Goal: Information Seeking & Learning: Understand process/instructions

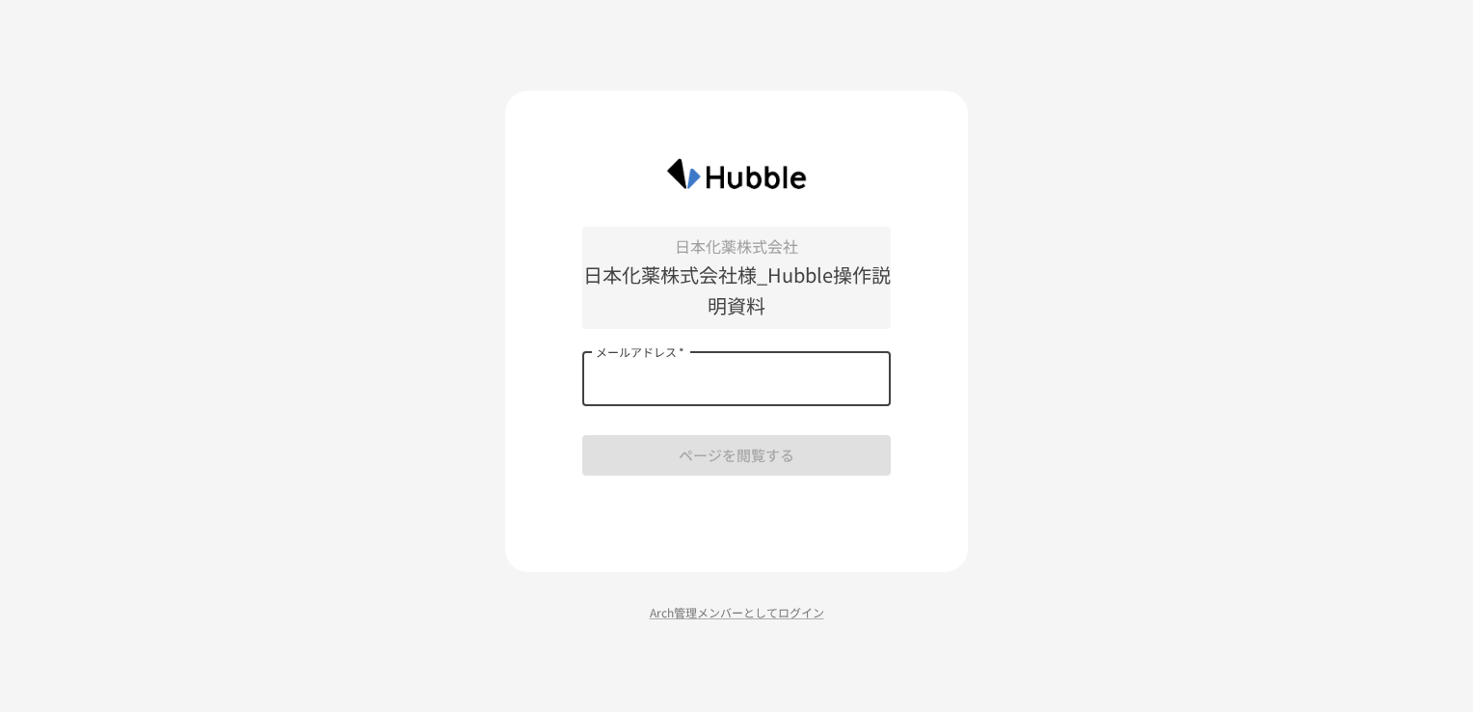
click at [697, 375] on input "メールアドレス   *" at bounding box center [736, 379] width 309 height 54
type input "**********"
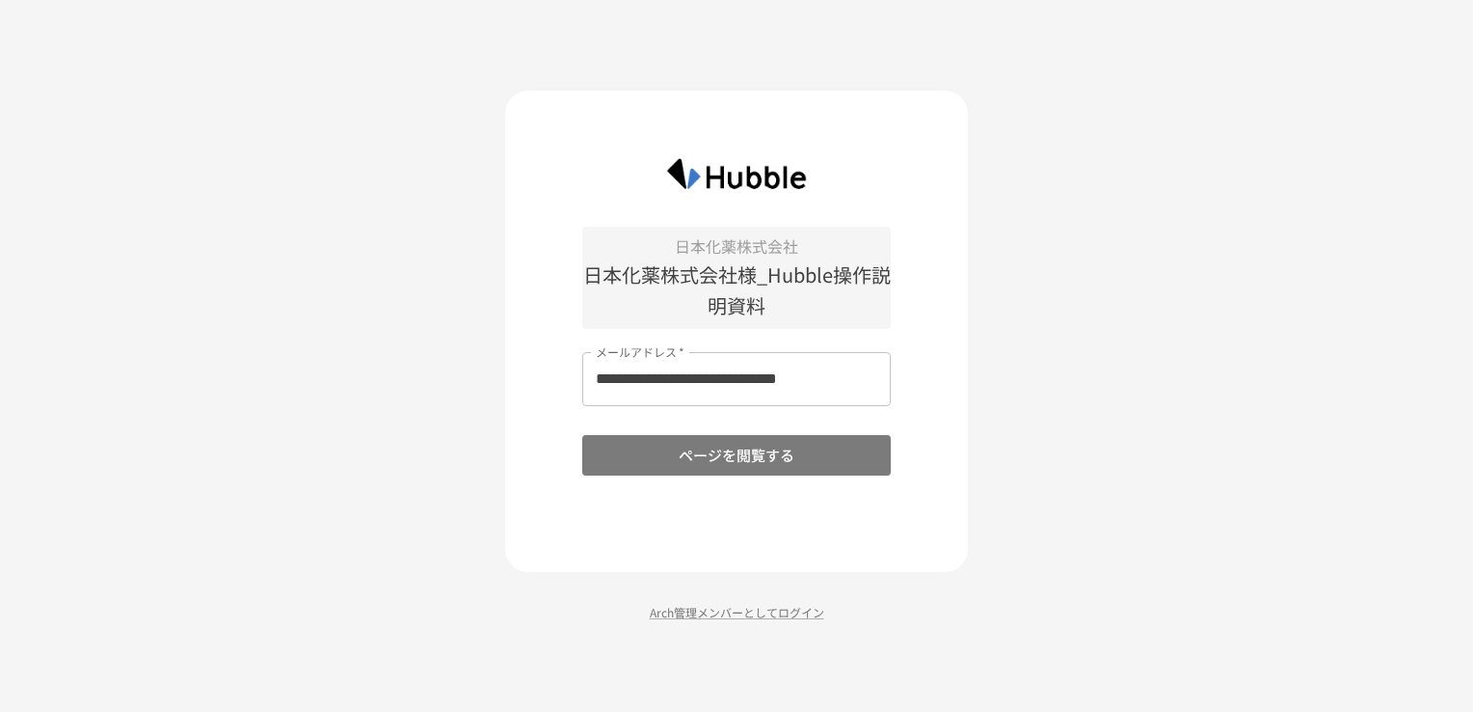
click at [794, 457] on button "ページを閲覧する" at bounding box center [736, 455] width 309 height 40
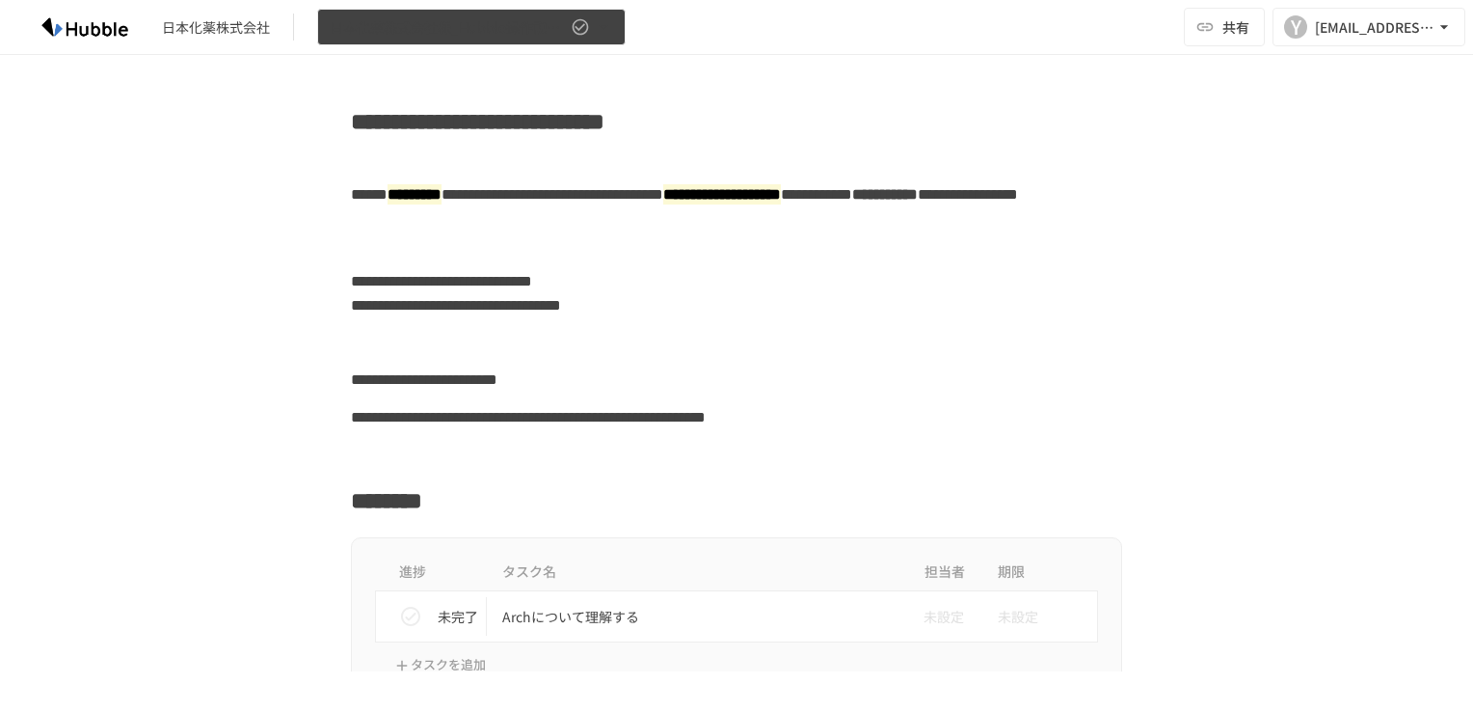
click at [476, 32] on span "日本化薬株式会社様_Hubble操作説明資料" at bounding box center [448, 27] width 237 height 24
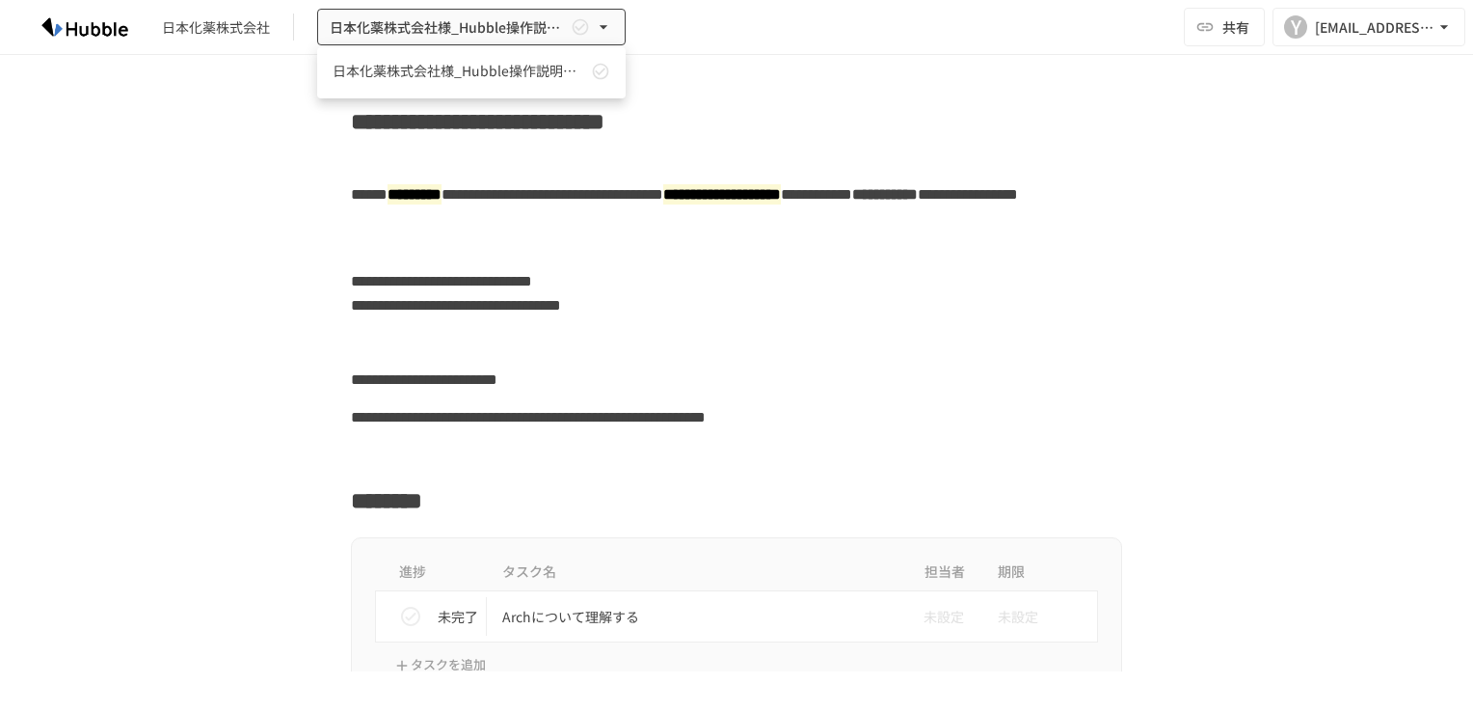
click at [1302, 198] on div at bounding box center [736, 356] width 1473 height 712
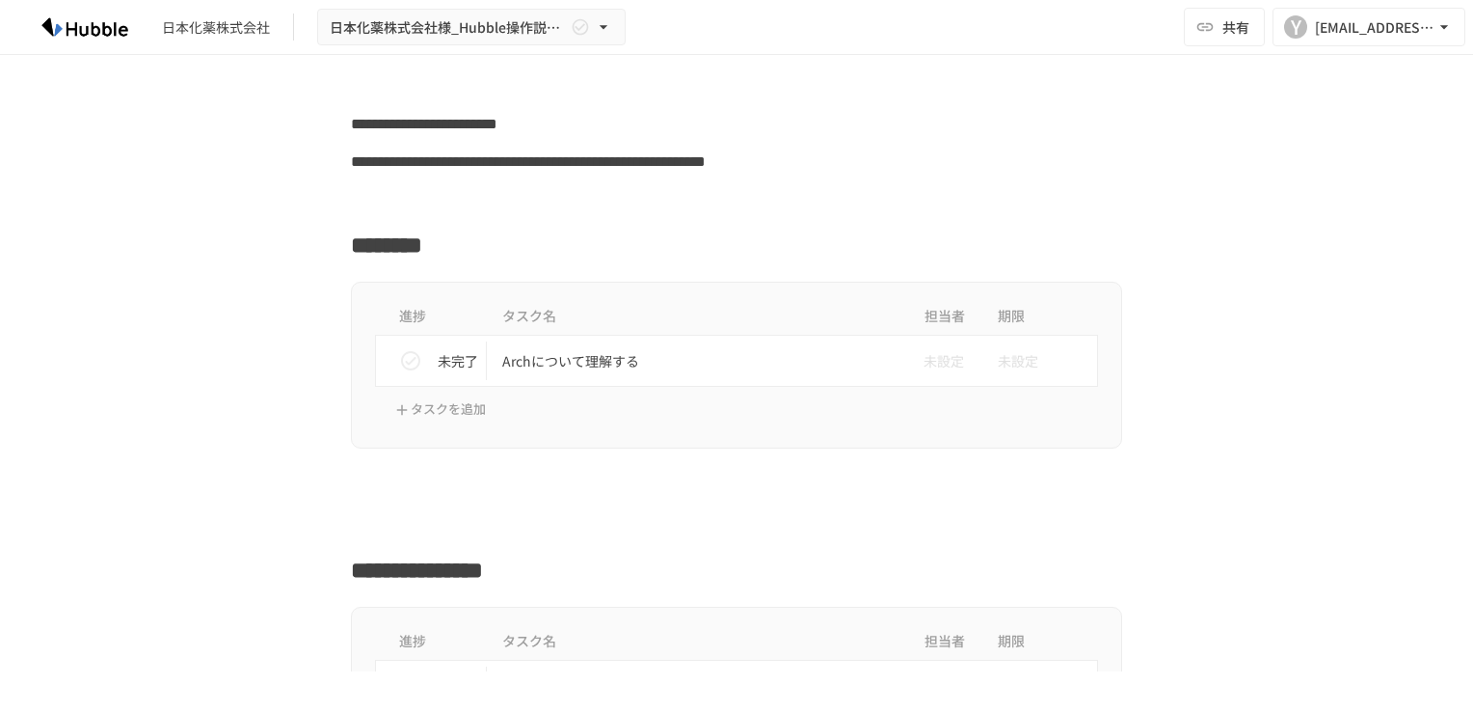
scroll to position [289, 0]
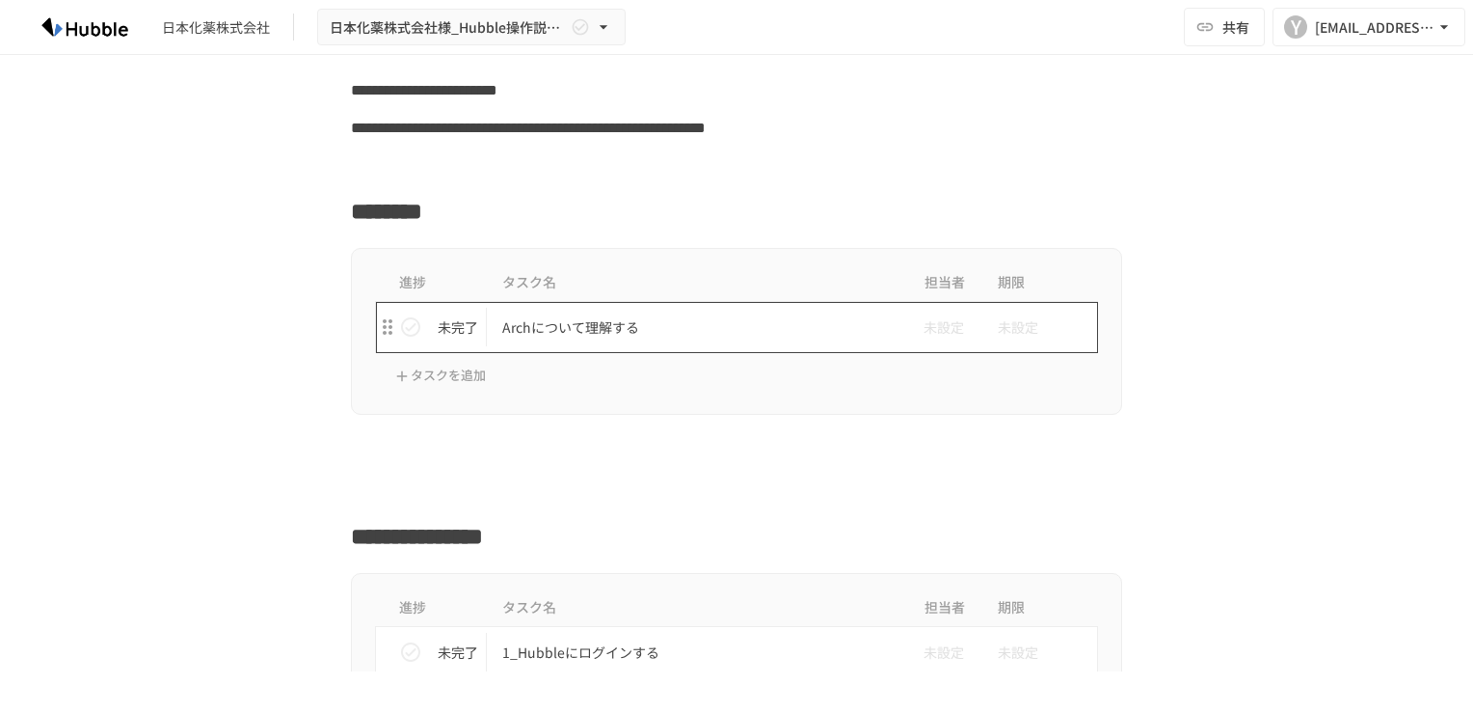
click at [621, 324] on p "Archについて理解する" at bounding box center [696, 327] width 388 height 24
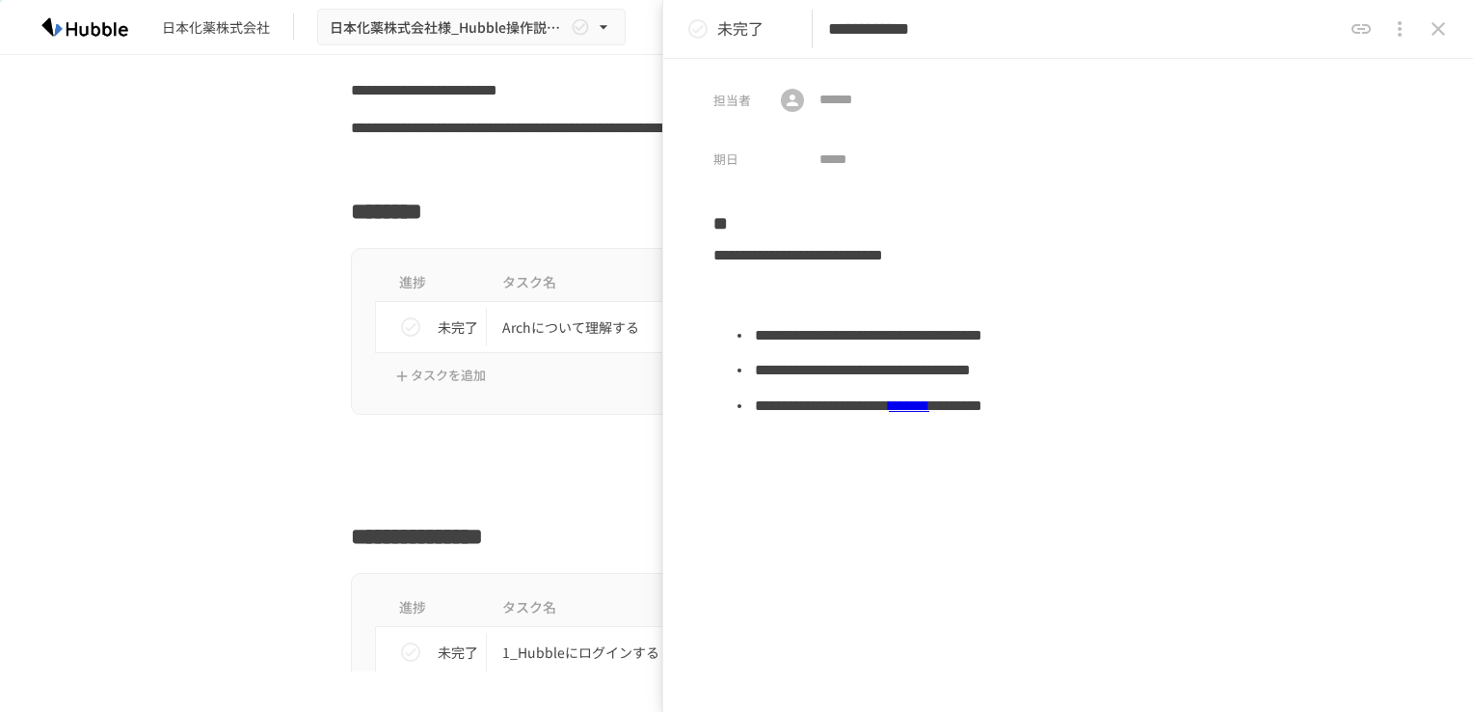
click at [705, 30] on icon "status" at bounding box center [698, 28] width 23 height 23
click at [503, 494] on div at bounding box center [736, 489] width 771 height 37
click at [1442, 26] on icon "close drawer" at bounding box center [1438, 28] width 13 height 13
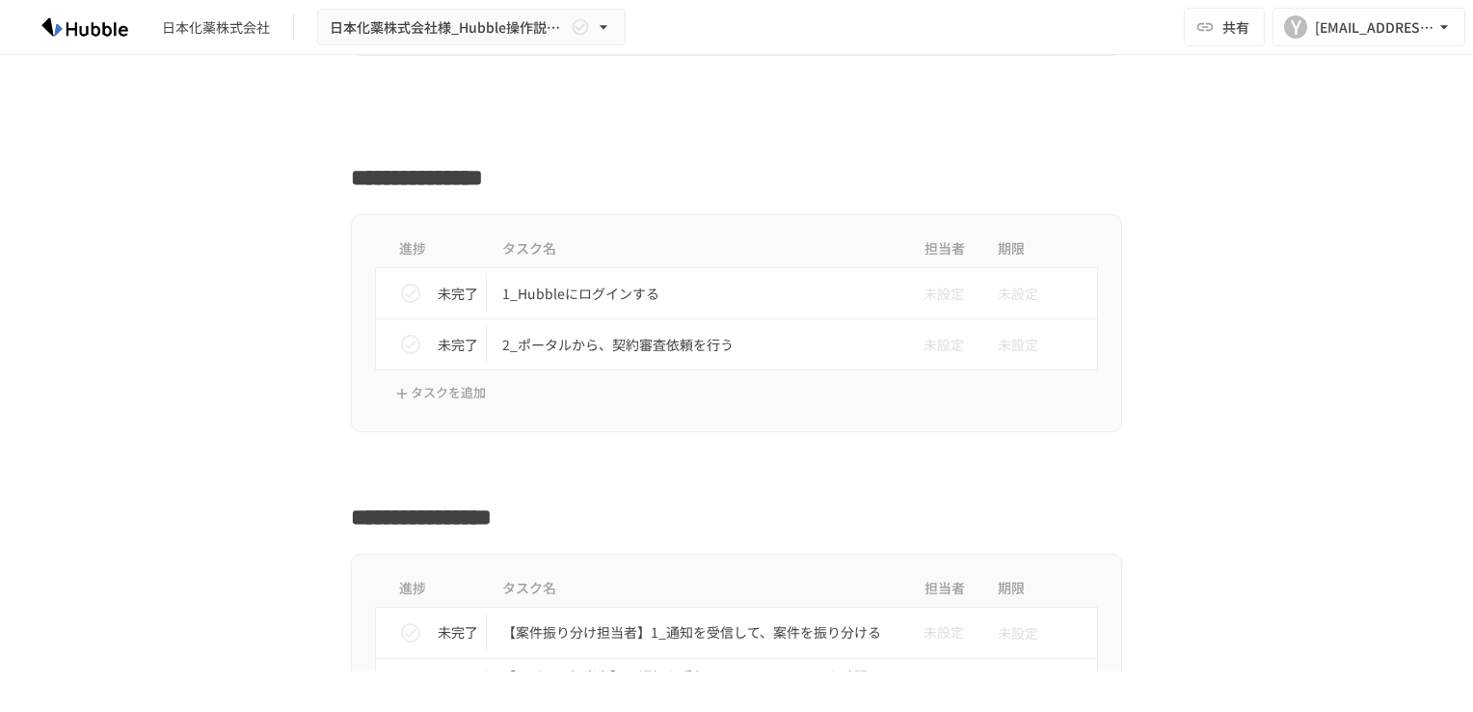
scroll to position [675, 0]
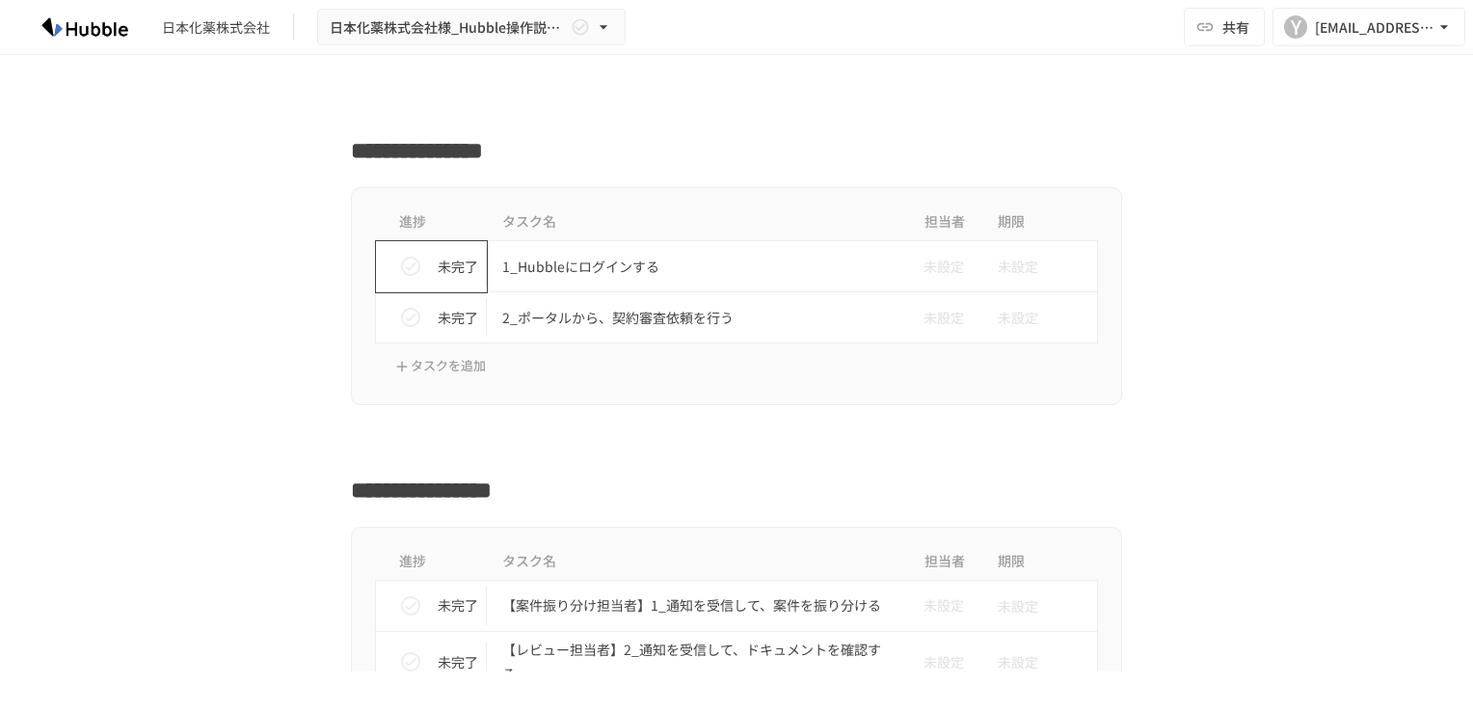
click at [403, 268] on icon "status" at bounding box center [410, 266] width 23 height 23
click at [610, 323] on p "2_ポータルから、契約審査依頼を行う" at bounding box center [696, 318] width 388 height 24
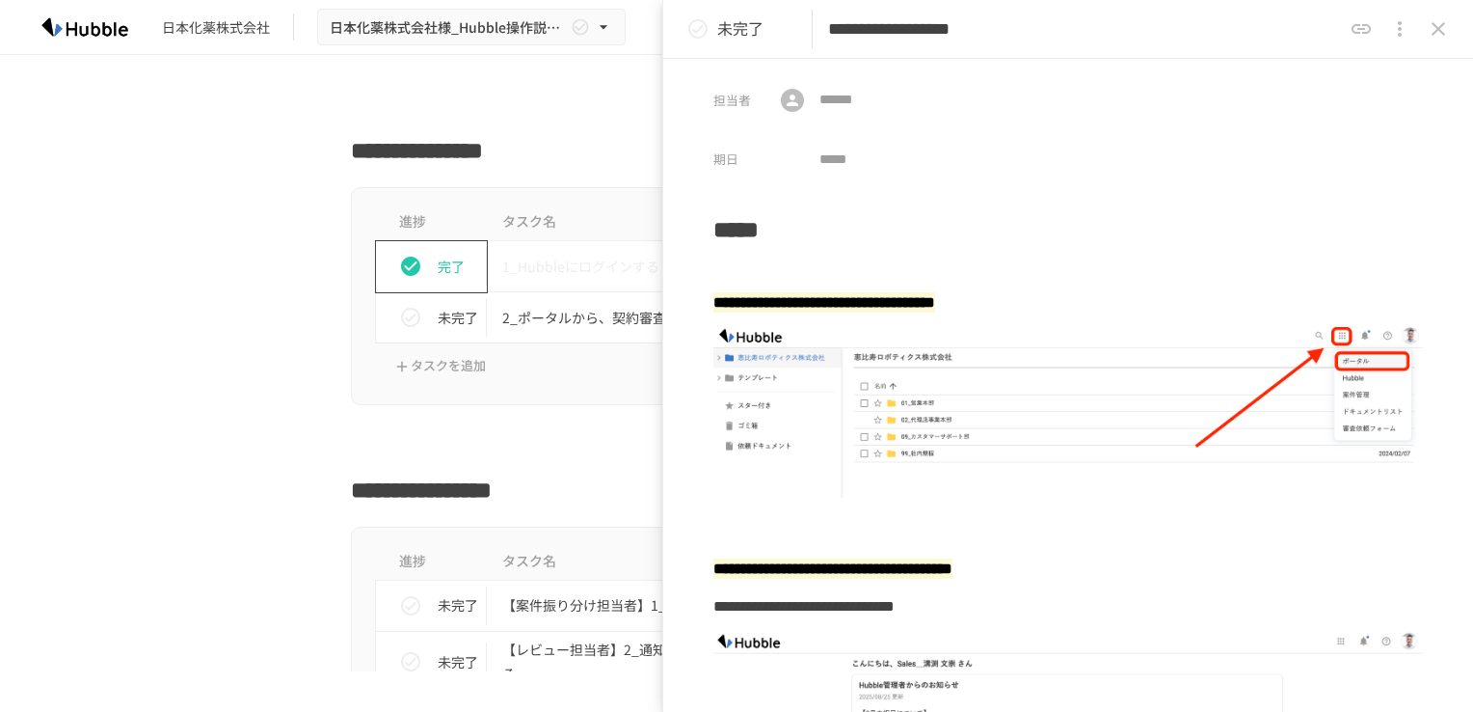
click at [1443, 29] on icon "close drawer" at bounding box center [1438, 28] width 23 height 23
